Goal: Task Accomplishment & Management: Manage account settings

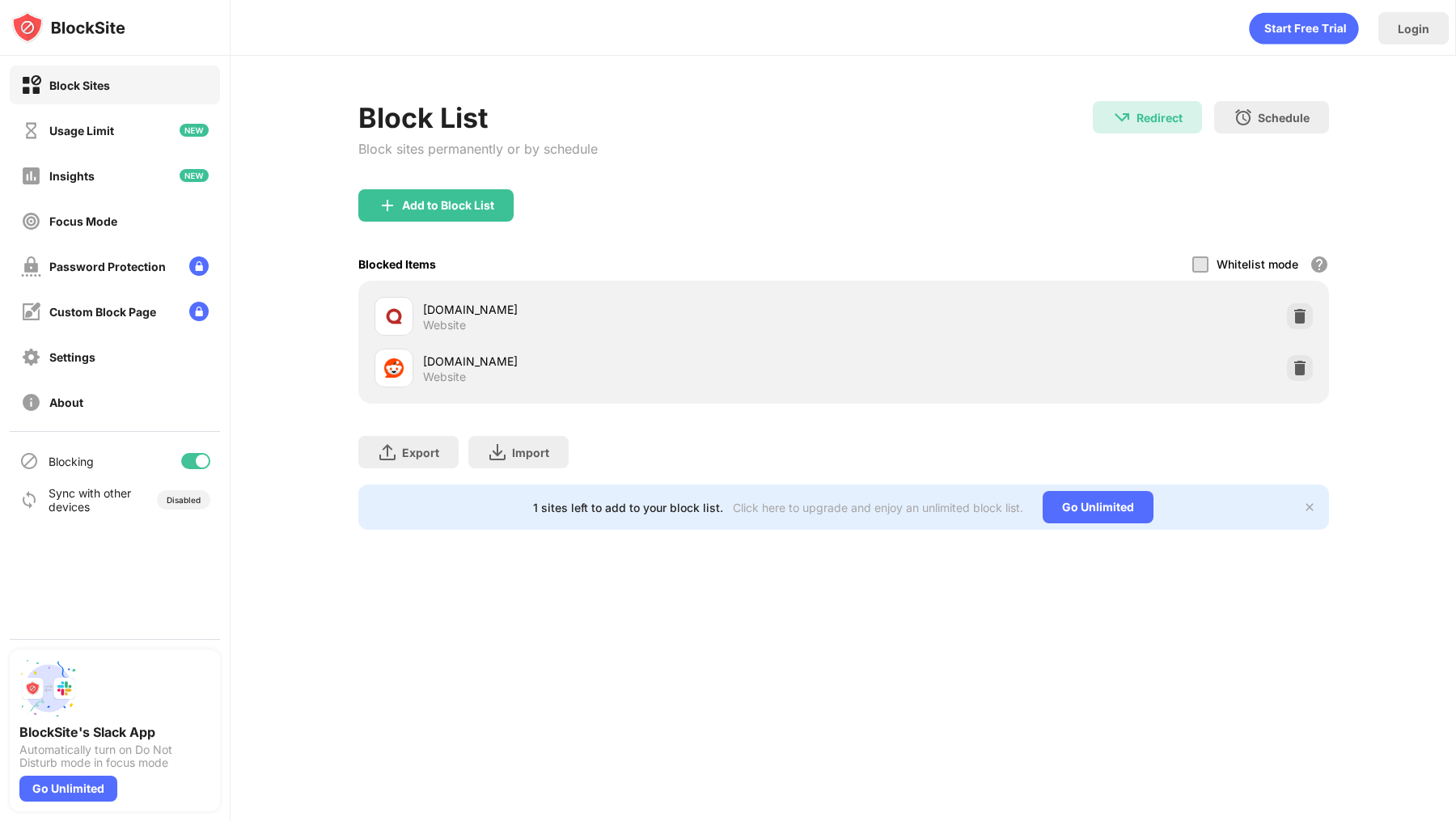
click at [1296, 351] on div "[DOMAIN_NAME] Website" at bounding box center [843, 367] width 951 height 52
click at [1302, 367] on img at bounding box center [1300, 368] width 17 height 17
